Goal: Find specific page/section: Find specific page/section

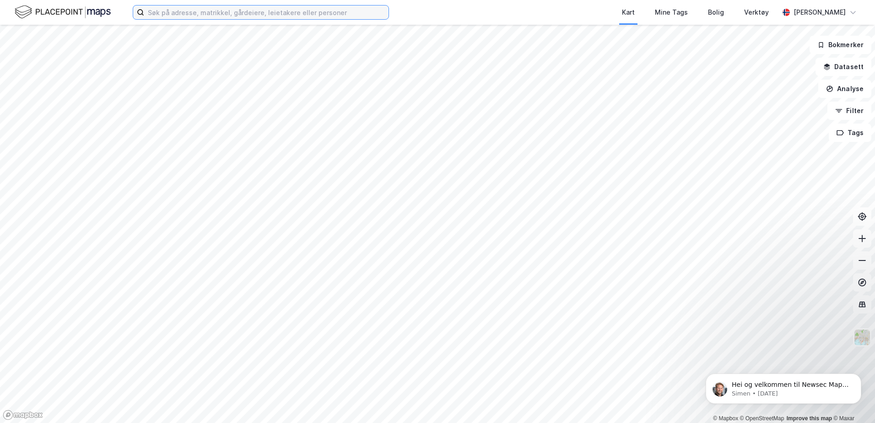
click at [246, 12] on input at bounding box center [266, 12] width 244 height 14
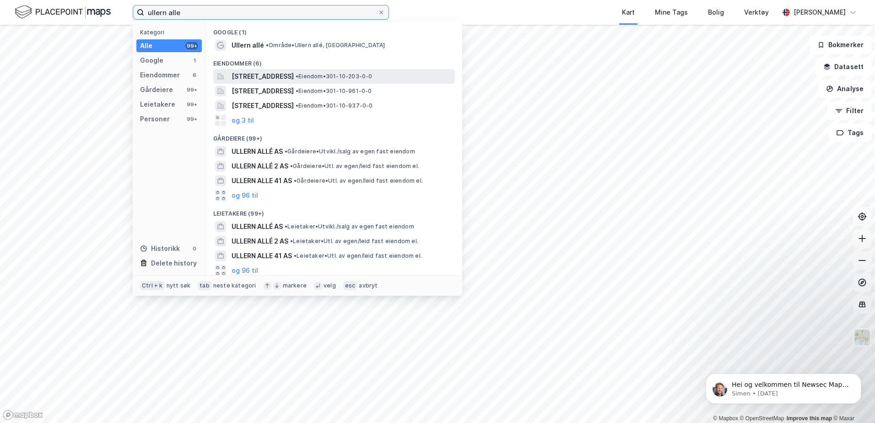
type input "ullern alle"
click at [283, 74] on span "[STREET_ADDRESS]" at bounding box center [263, 76] width 62 height 11
